Goal: Information Seeking & Learning: Learn about a topic

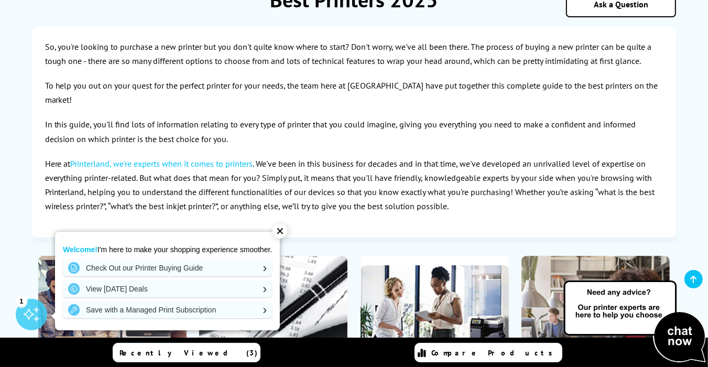
scroll to position [170, 0]
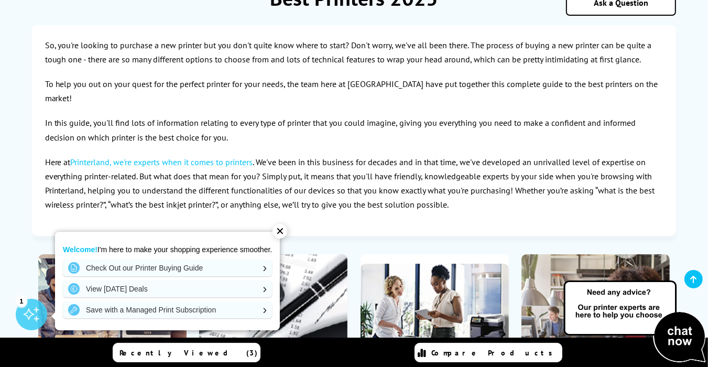
drag, startPoint x: 52, startPoint y: 70, endPoint x: -101, endPoint y: 80, distance: 154.0
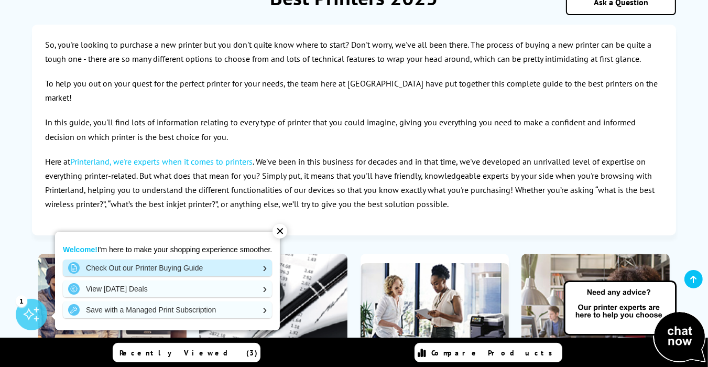
click at [111, 262] on link "Check Out our Printer Buying Guide" at bounding box center [167, 268] width 209 height 17
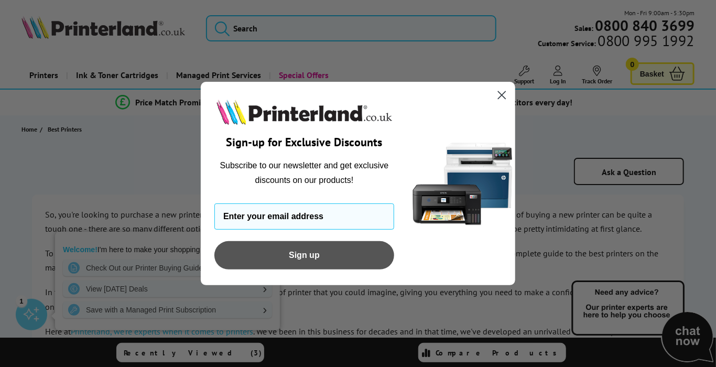
click at [265, 270] on div "Sign-up for Exclusive Discounts Subscribe to our newsletter and get exclusive d…" at bounding box center [310, 183] width 199 height 183
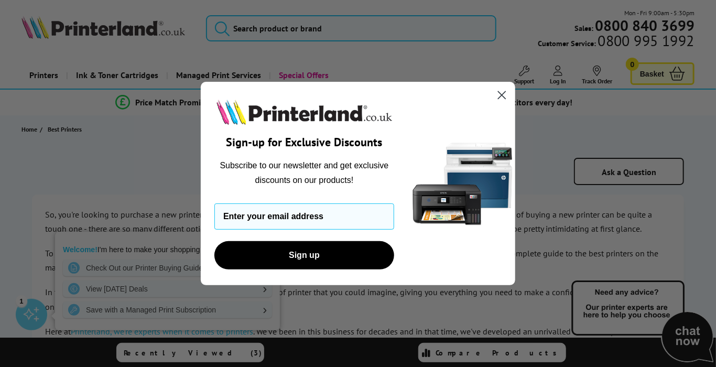
click at [290, 93] on div "POPUP Form" at bounding box center [304, 112] width 186 height 40
drag, startPoint x: 500, startPoint y: 85, endPoint x: 503, endPoint y: 96, distance: 10.8
click at [503, 96] on icon "Close dialog" at bounding box center [502, 95] width 18 height 18
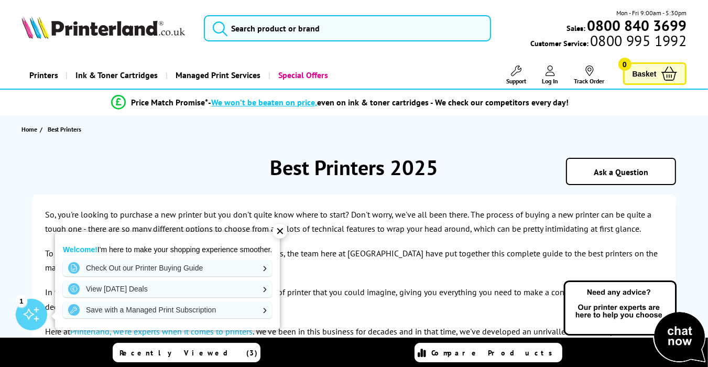
drag, startPoint x: 501, startPoint y: 93, endPoint x: 283, endPoint y: 94, distance: 218.1
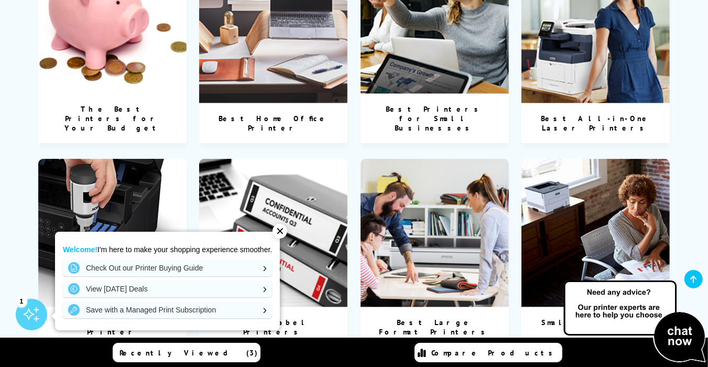
scroll to position [629, 0]
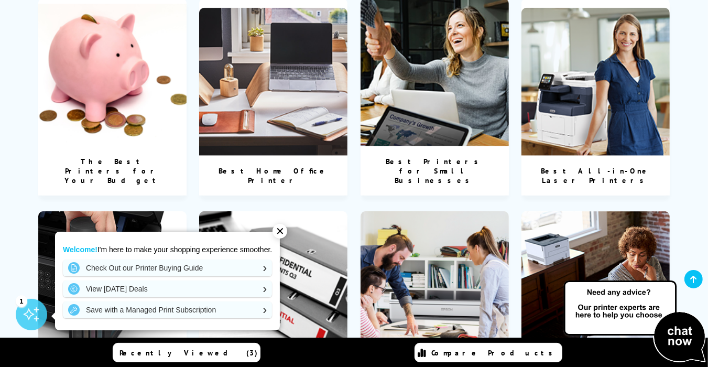
click at [304, 211] on img at bounding box center [273, 285] width 148 height 148
